Goal: Information Seeking & Learning: Find specific fact

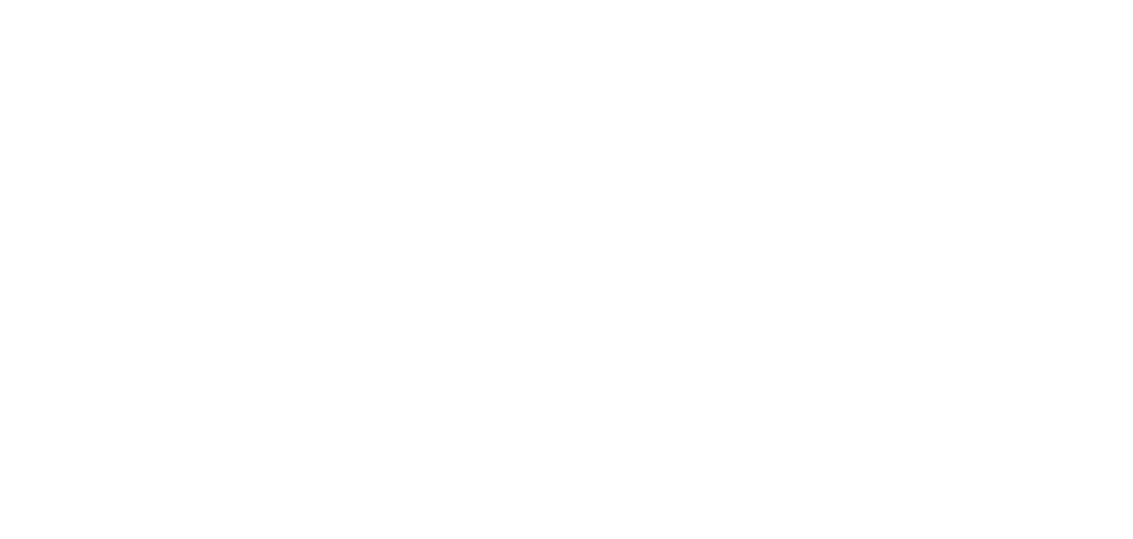
click at [336, 6] on html at bounding box center [566, 3] width 1133 height 6
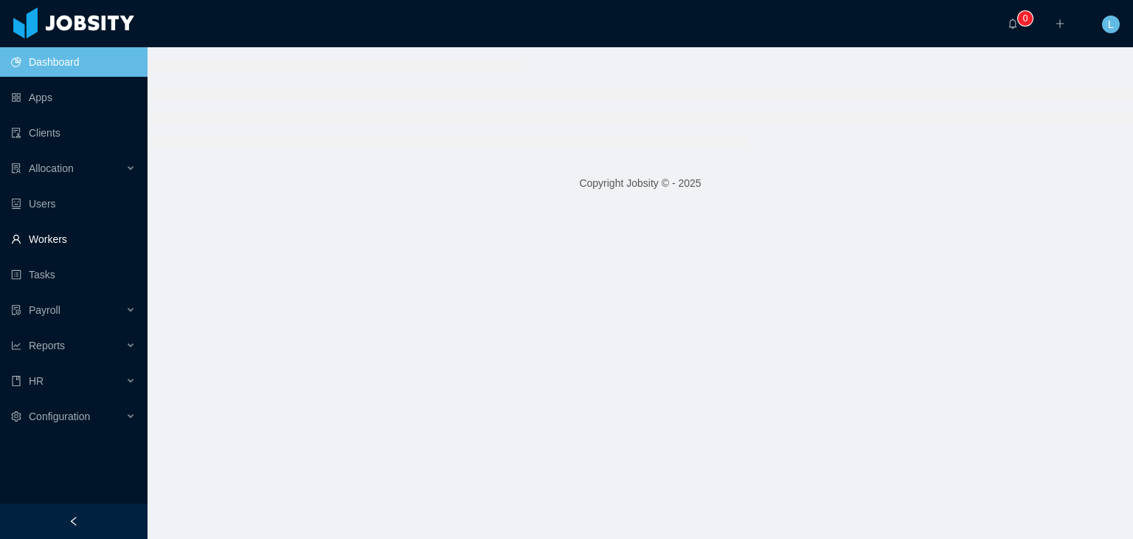
click at [68, 242] on link "Workers" at bounding box center [73, 239] width 125 height 30
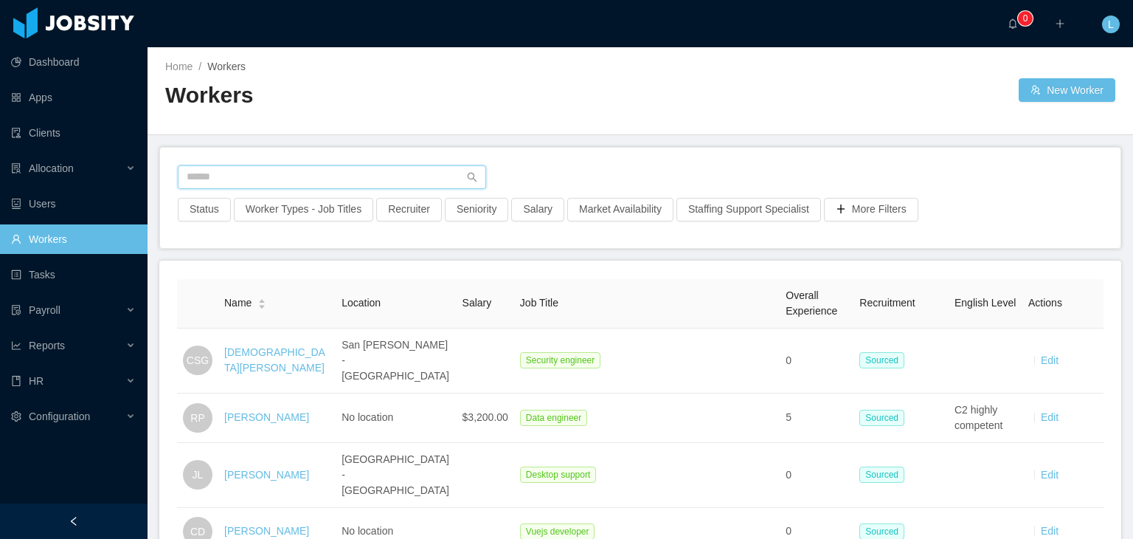
click at [257, 178] on input "text" at bounding box center [332, 177] width 308 height 24
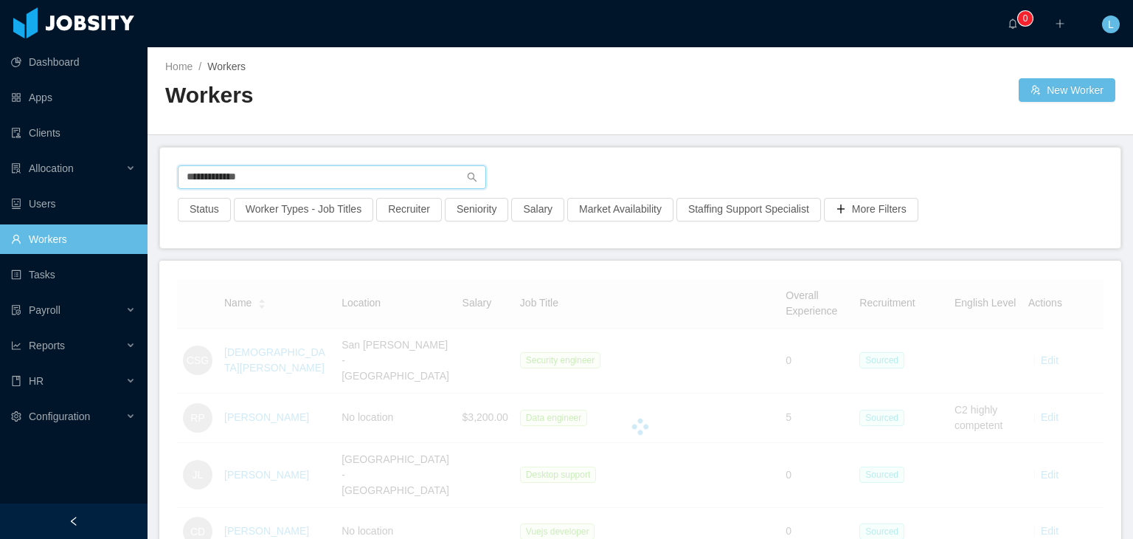
type input "**********"
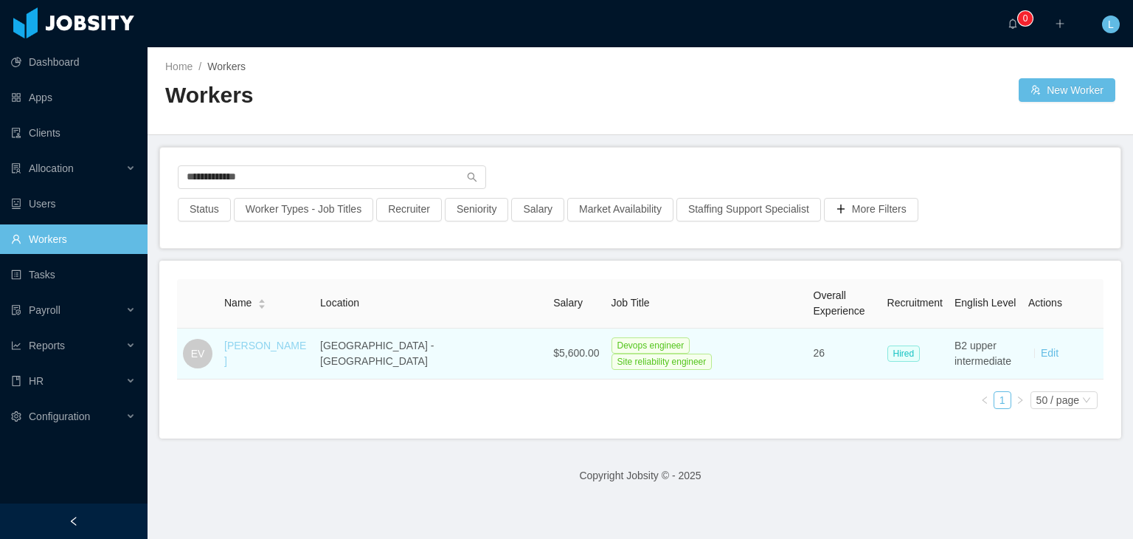
click at [296, 349] on link "[PERSON_NAME]" at bounding box center [265, 352] width 82 height 27
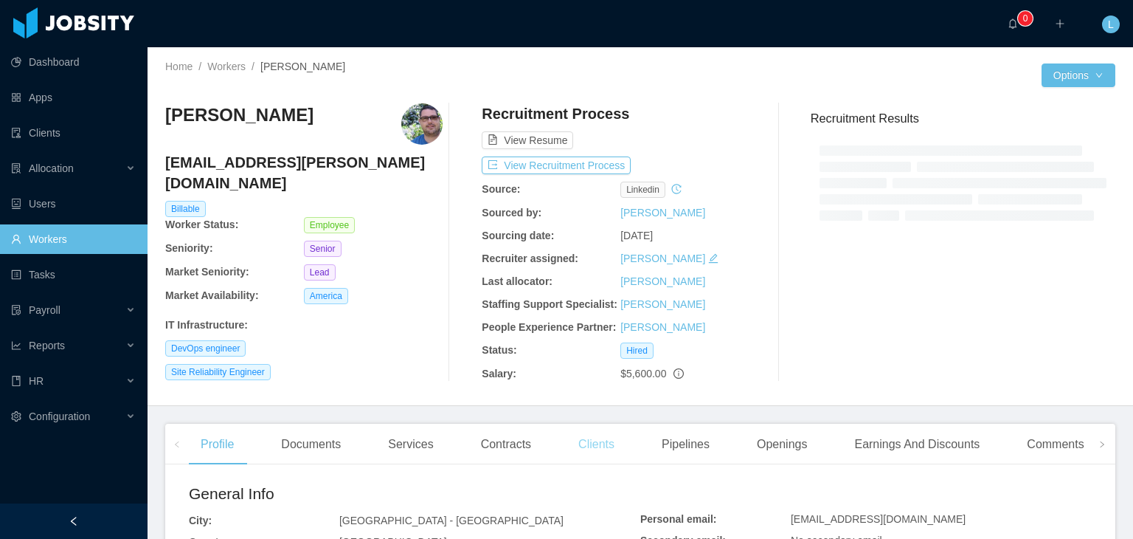
click at [579, 350] on div "Status:" at bounding box center [551, 349] width 139 height 15
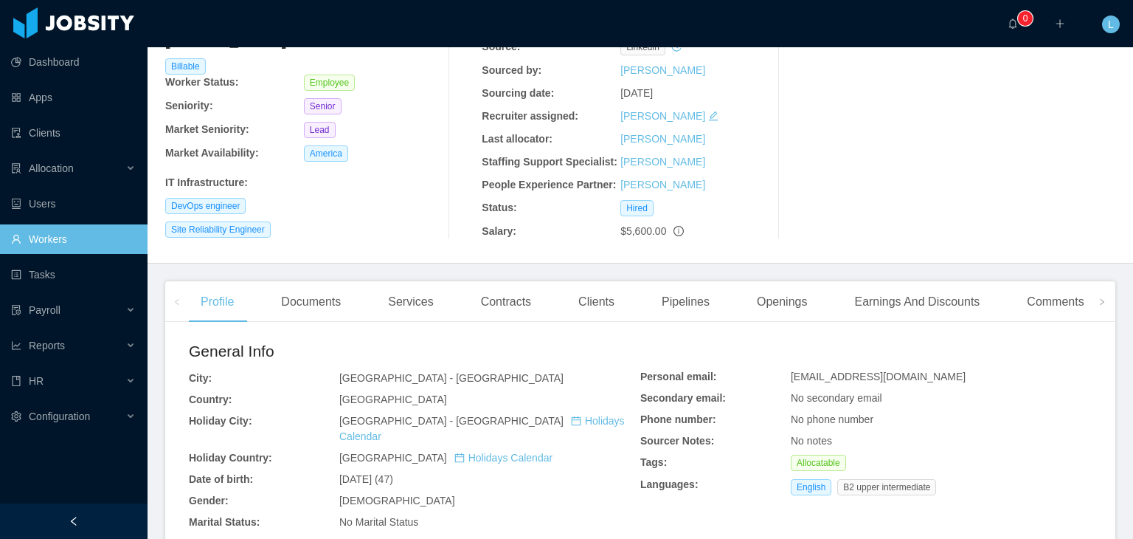
scroll to position [148, 0]
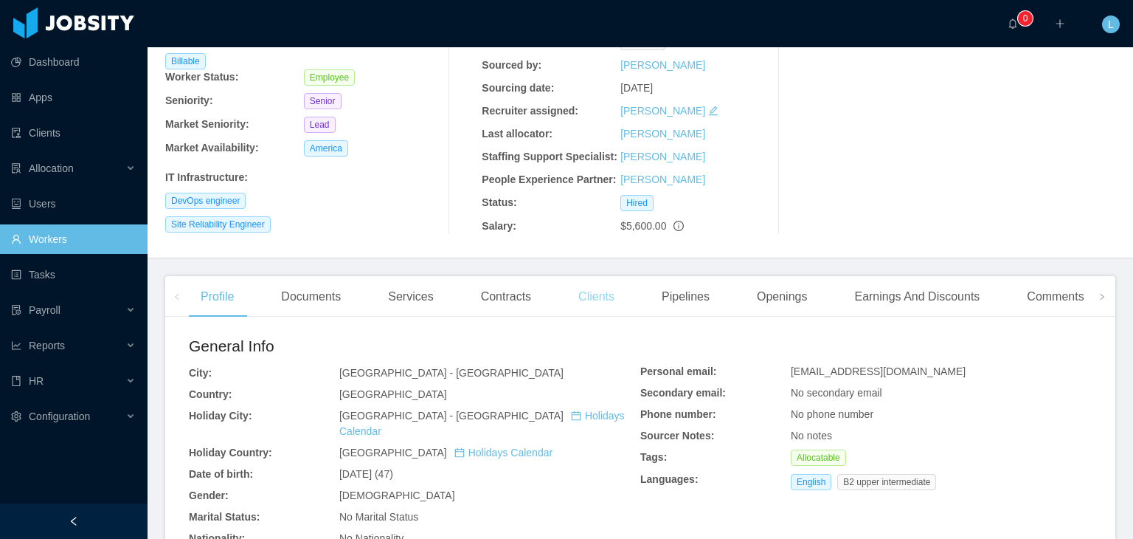
click at [593, 298] on div "Clients" at bounding box center [597, 296] width 60 height 41
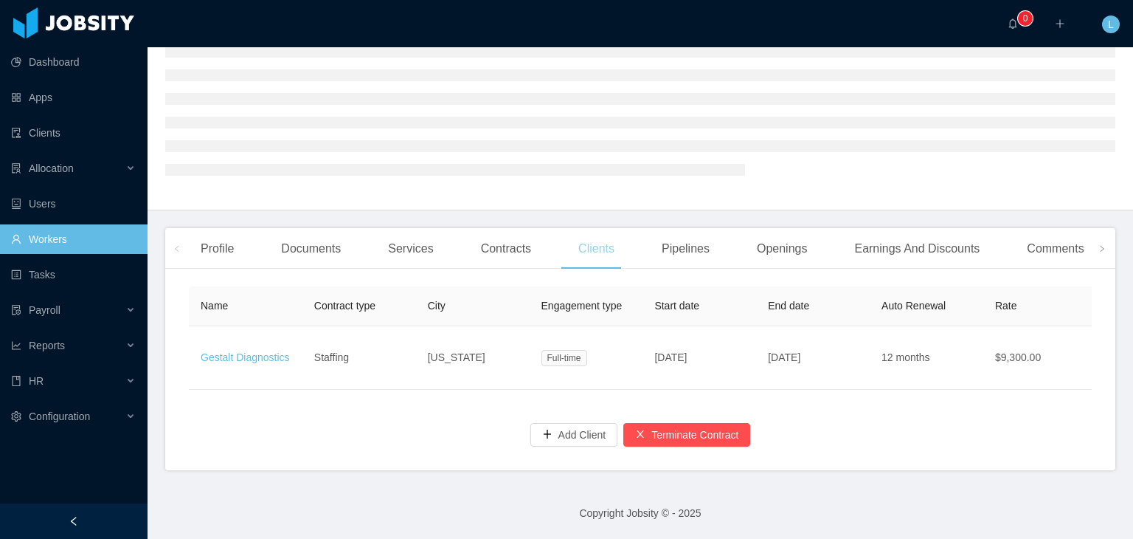
scroll to position [147, 0]
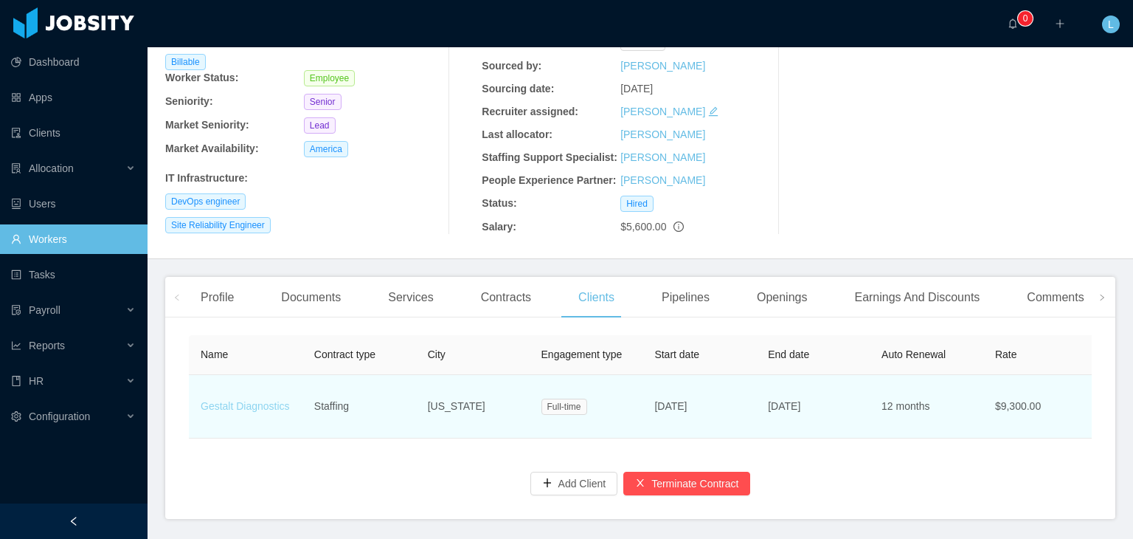
click at [267, 402] on link "Gestalt Diagnostics" at bounding box center [245, 406] width 89 height 12
